Goal: Task Accomplishment & Management: Manage account settings

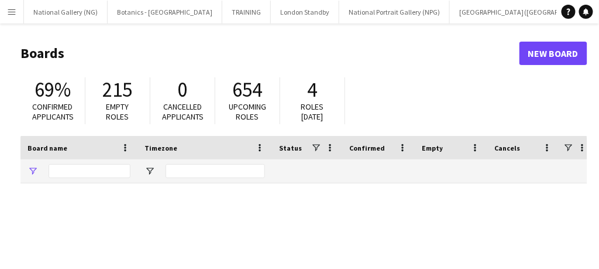
type input "*****"
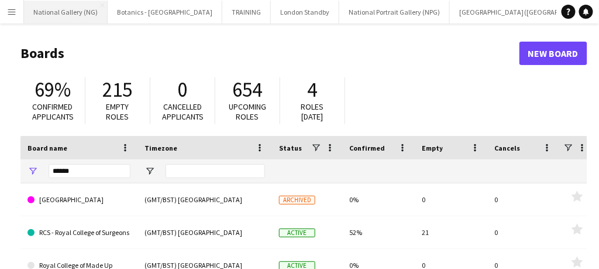
click at [83, 15] on button "National Gallery (NG) Close" at bounding box center [66, 12] width 84 height 23
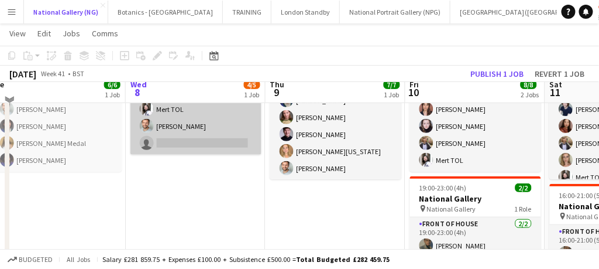
scroll to position [121, 0]
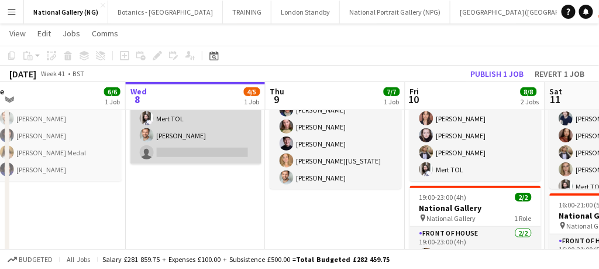
click at [208, 140] on app-card-role "Front of House 3A [DATE] 09:40-18:00 (8h20m) [PERSON_NAME] [PERSON_NAME] Mert T…" at bounding box center [196, 110] width 131 height 108
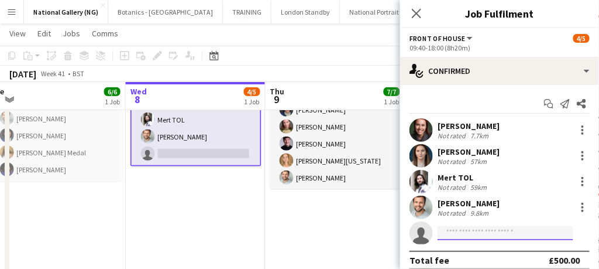
click at [476, 231] on input at bounding box center [506, 233] width 136 height 14
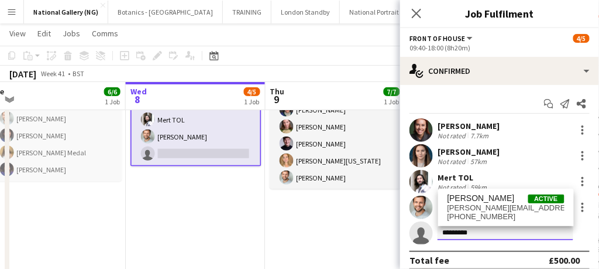
type input "*********"
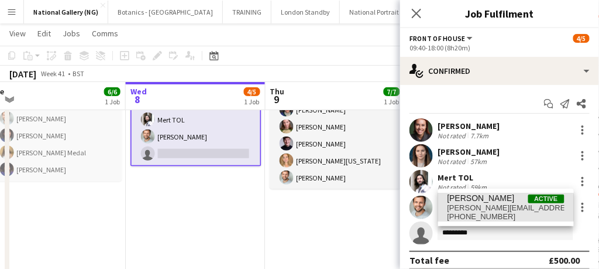
click at [483, 208] on span "[PERSON_NAME][EMAIL_ADDRESS][DOMAIN_NAME]" at bounding box center [506, 207] width 117 height 9
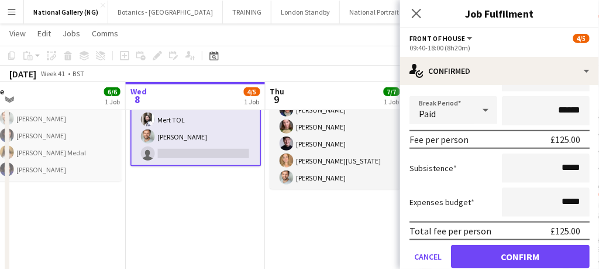
scroll to position [273, 0]
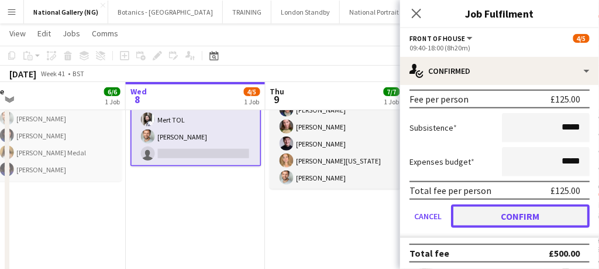
click at [501, 214] on button "Confirm" at bounding box center [520, 215] width 139 height 23
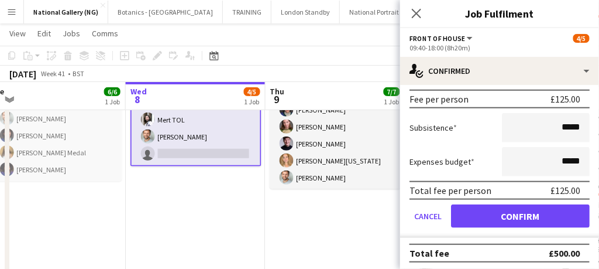
scroll to position [9, 0]
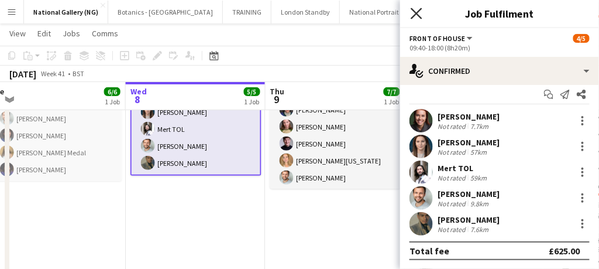
click at [421, 16] on icon "Close pop-in" at bounding box center [416, 13] width 11 height 11
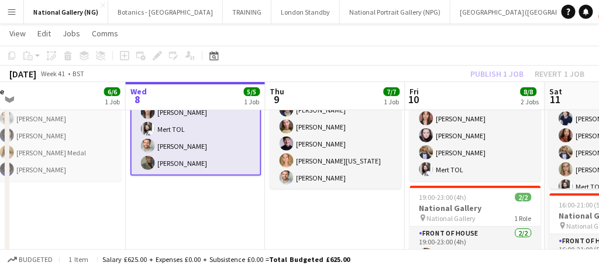
click at [225, 153] on app-card-role "Front of House [DATE] 09:40-18:00 (8h20m) [PERSON_NAME] [PERSON_NAME] Mert TOL …" at bounding box center [196, 121] width 131 height 110
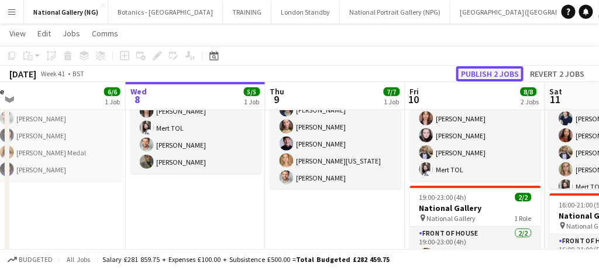
click at [490, 74] on button "Publish 2 jobs" at bounding box center [490, 73] width 67 height 15
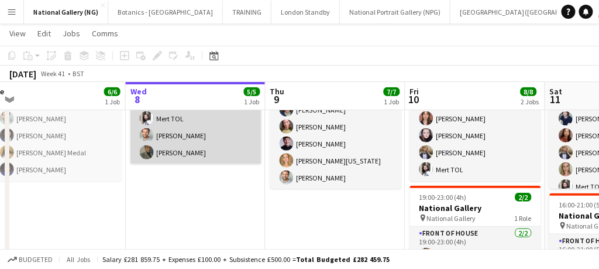
click at [183, 129] on app-card-role "Front of House [DATE] 09:40-18:00 (8h20m) [PERSON_NAME] [PERSON_NAME] Mert TOL …" at bounding box center [196, 110] width 131 height 108
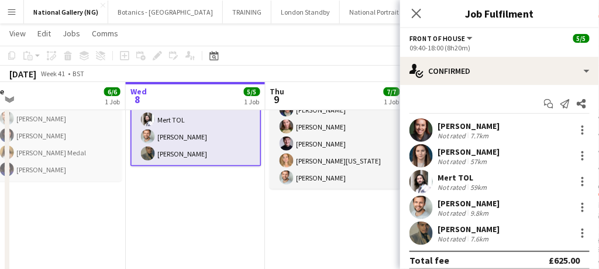
scroll to position [8, 0]
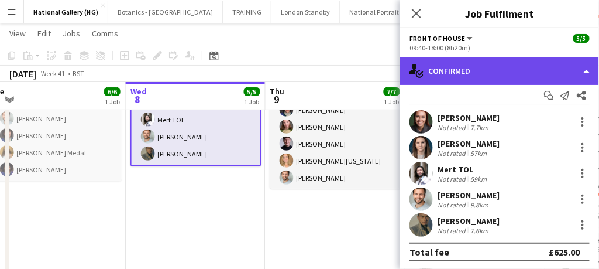
click at [475, 67] on div "single-neutral-actions-check-2 Confirmed" at bounding box center [499, 71] width 199 height 28
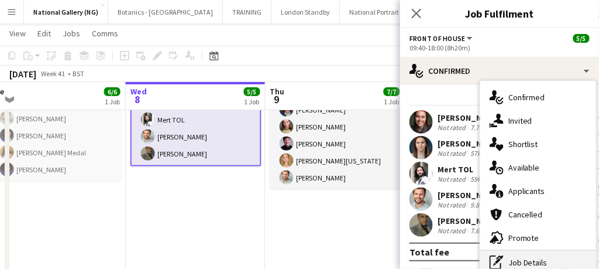
click at [528, 260] on div "pen-write Job Details" at bounding box center [539, 262] width 116 height 23
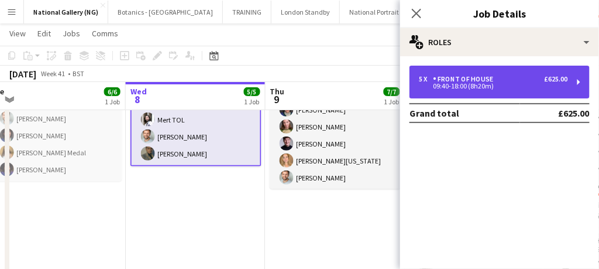
click at [485, 72] on div "5 x Front of House £625.00 09:40-18:00 (8h20m)" at bounding box center [500, 82] width 180 height 33
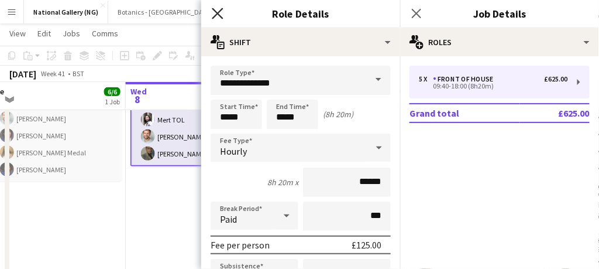
click at [221, 8] on icon "Close pop-in" at bounding box center [217, 13] width 11 height 11
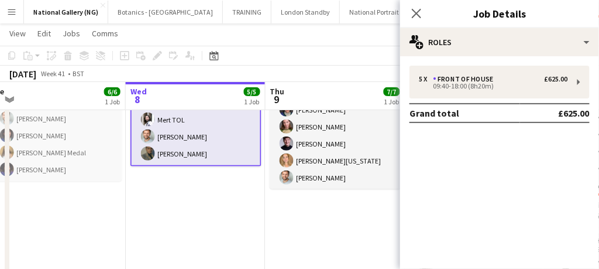
click at [202, 153] on app-card-role "Front of House [DATE] 09:40-18:00 (8h20m) [PERSON_NAME] [PERSON_NAME] Mert TOL …" at bounding box center [196, 111] width 131 height 110
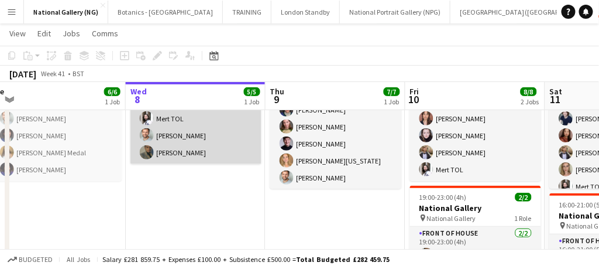
click at [202, 153] on app-card-role "Front of House [DATE] 09:40-18:00 (8h20m) [PERSON_NAME] [PERSON_NAME] Mert TOL …" at bounding box center [196, 110] width 131 height 108
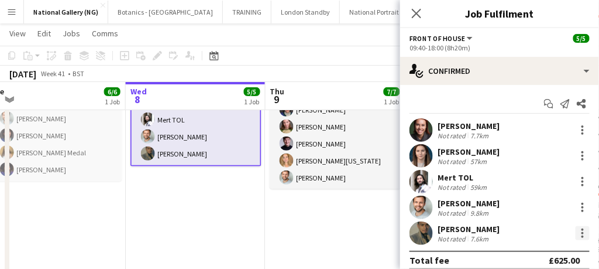
click at [582, 232] on div at bounding box center [583, 233] width 2 height 2
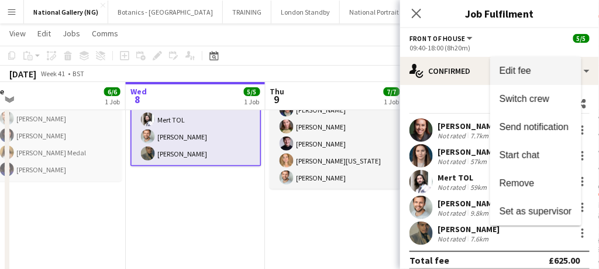
click at [515, 78] on button "Edit fee" at bounding box center [535, 71] width 91 height 28
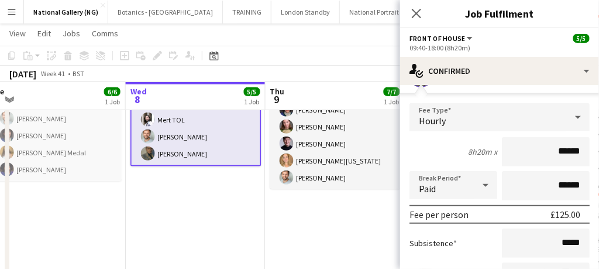
scroll to position [159, 0]
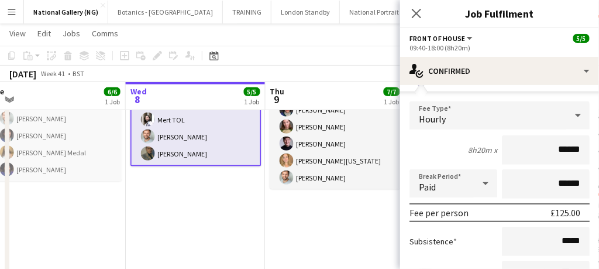
click at [556, 211] on div "£125.00" at bounding box center [566, 213] width 30 height 12
click at [554, 118] on div "Hourly" at bounding box center [488, 115] width 157 height 28
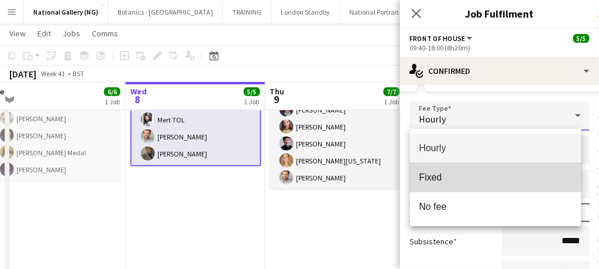
click at [489, 176] on span "Fixed" at bounding box center [496, 176] width 153 height 11
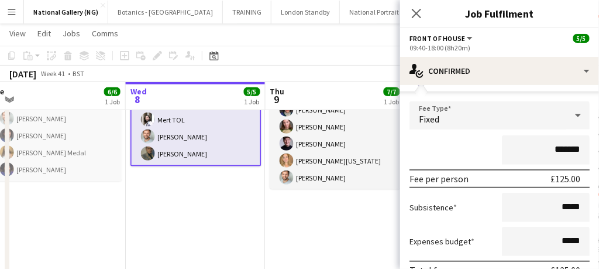
click at [554, 181] on div "£125.00" at bounding box center [566, 179] width 30 height 12
click at [555, 179] on div "£125.00" at bounding box center [566, 179] width 30 height 12
click at [554, 149] on input "*******" at bounding box center [546, 149] width 88 height 29
type input "*******"
click at [473, 152] on div "*******" at bounding box center [500, 149] width 180 height 29
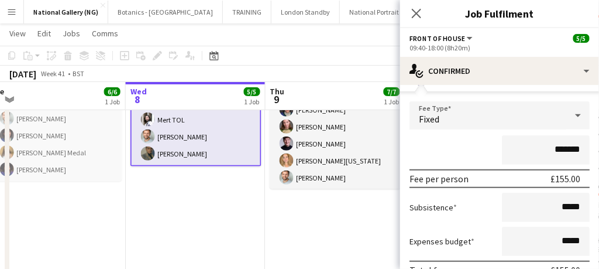
scroll to position [240, 0]
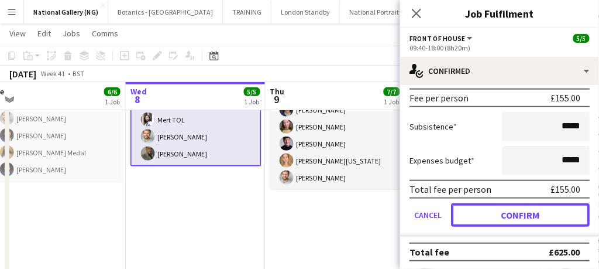
drag, startPoint x: 522, startPoint y: 218, endPoint x: 547, endPoint y: 215, distance: 25.4
click at [547, 215] on button "Confirm" at bounding box center [520, 214] width 139 height 23
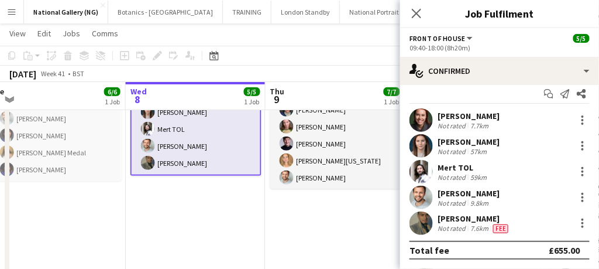
scroll to position [9, 0]
click at [419, 13] on icon "Close pop-in" at bounding box center [416, 13] width 11 height 11
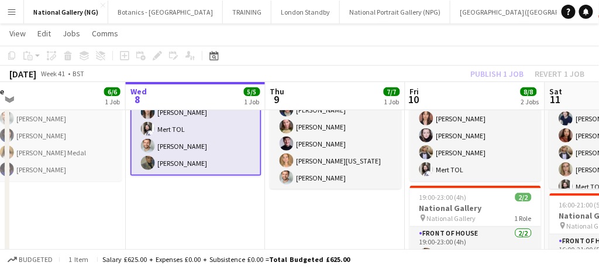
click at [205, 166] on app-card-role "Front of House [DATE] 09:40-18:00 (8h20m) [PERSON_NAME] [PERSON_NAME] Mert TOL …" at bounding box center [196, 121] width 131 height 110
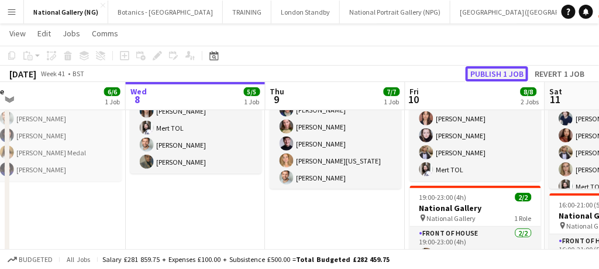
click at [502, 71] on button "Publish 1 job" at bounding box center [497, 73] width 63 height 15
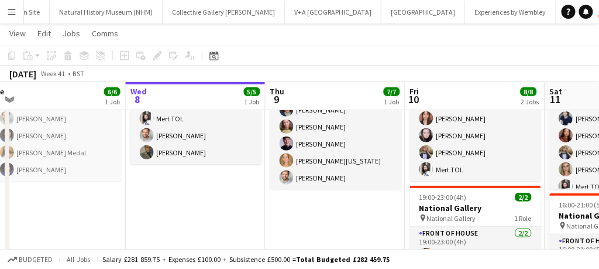
scroll to position [0, 733]
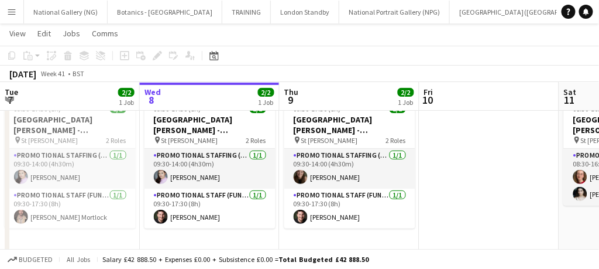
click at [12, 11] on app-icon "Menu" at bounding box center [11, 11] width 9 height 9
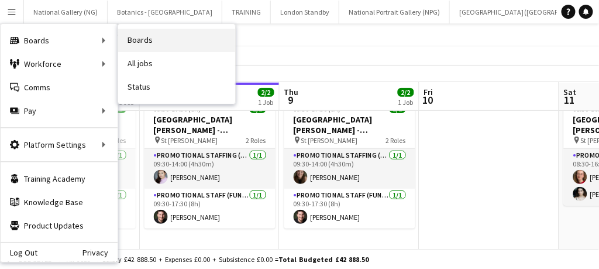
click at [145, 45] on link "Boards" at bounding box center [176, 40] width 117 height 23
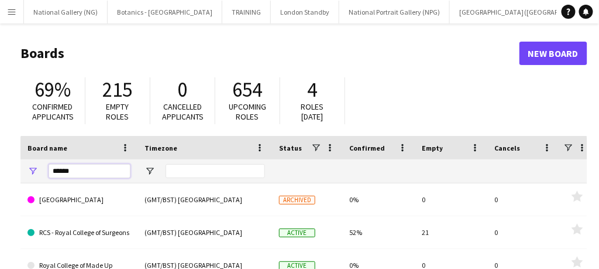
drag, startPoint x: 71, startPoint y: 173, endPoint x: 40, endPoint y: 172, distance: 30.5
click at [40, 172] on div "*****" at bounding box center [78, 170] width 117 height 23
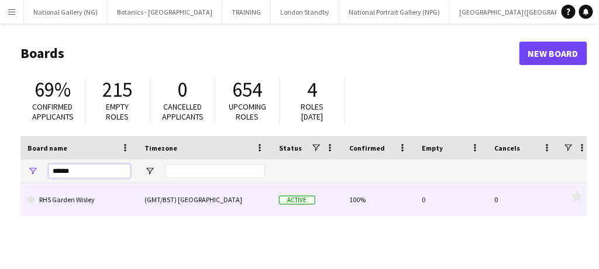
type input "******"
click at [73, 204] on link "RHS Garden Wisley" at bounding box center [79, 199] width 103 height 33
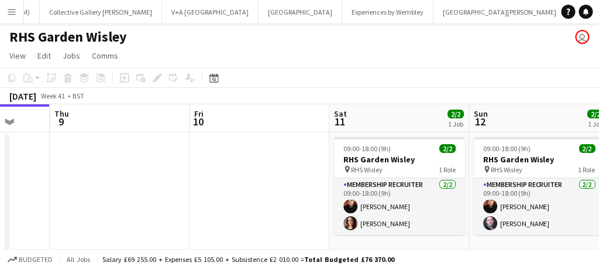
scroll to position [0, 341]
